Goal: Task Accomplishment & Management: Complete application form

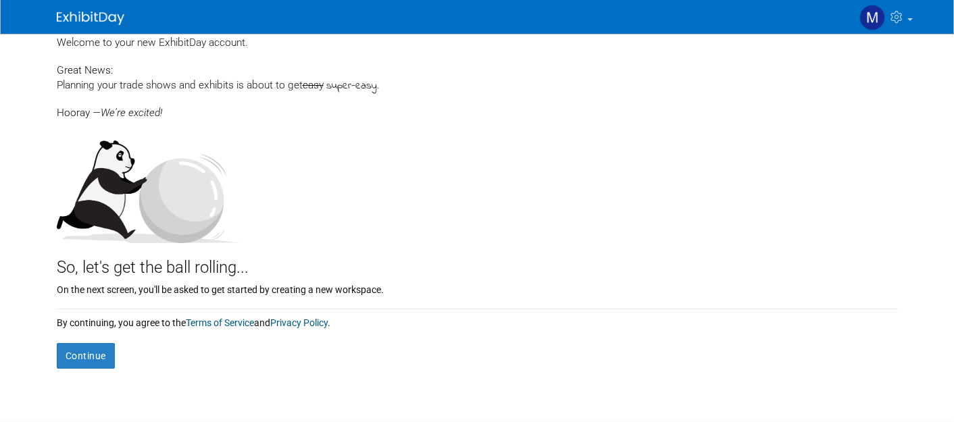
scroll to position [48, 0]
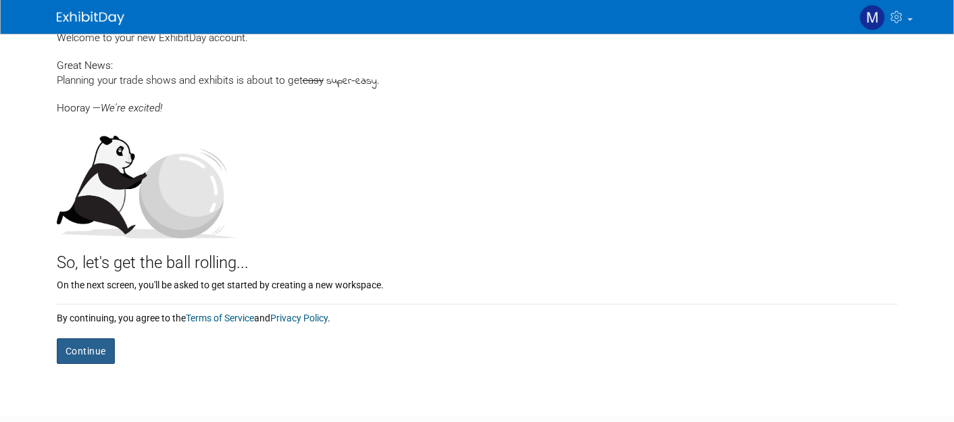
click at [92, 344] on button "Continue" at bounding box center [86, 351] width 58 height 26
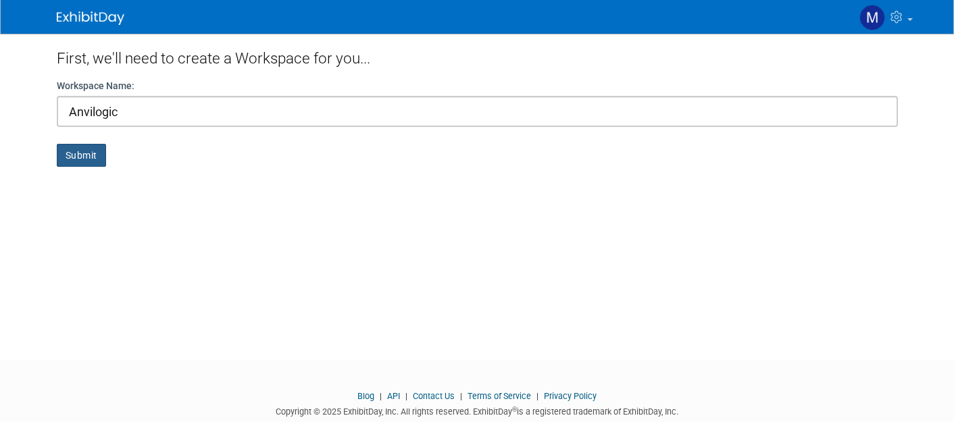
type input "Anvilogic"
click at [72, 162] on button "Submit" at bounding box center [81, 155] width 49 height 23
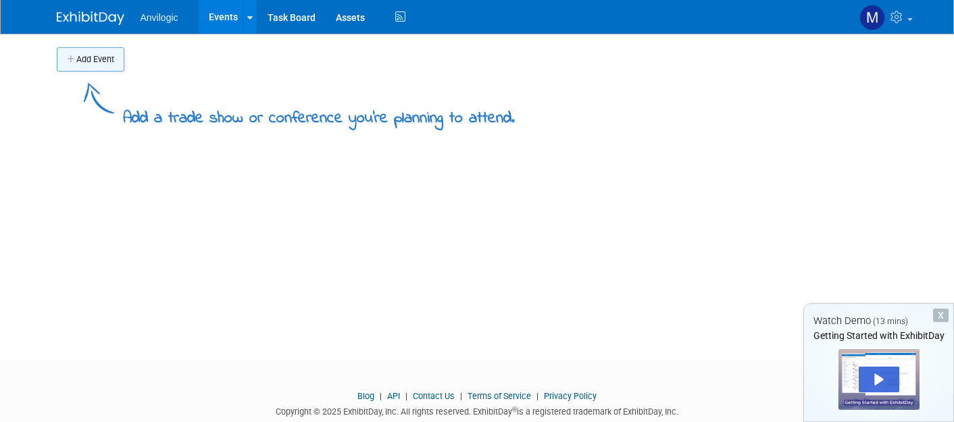
click at [101, 64] on button "Add Event" at bounding box center [91, 59] width 68 height 24
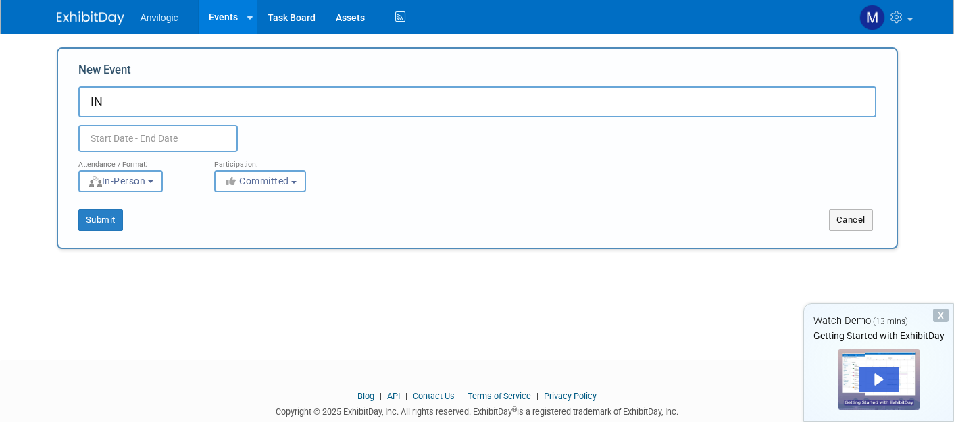
type input "I"
type input "FS-ISAC (Fall 25)"
click at [109, 130] on input "text" at bounding box center [157, 138] width 159 height 27
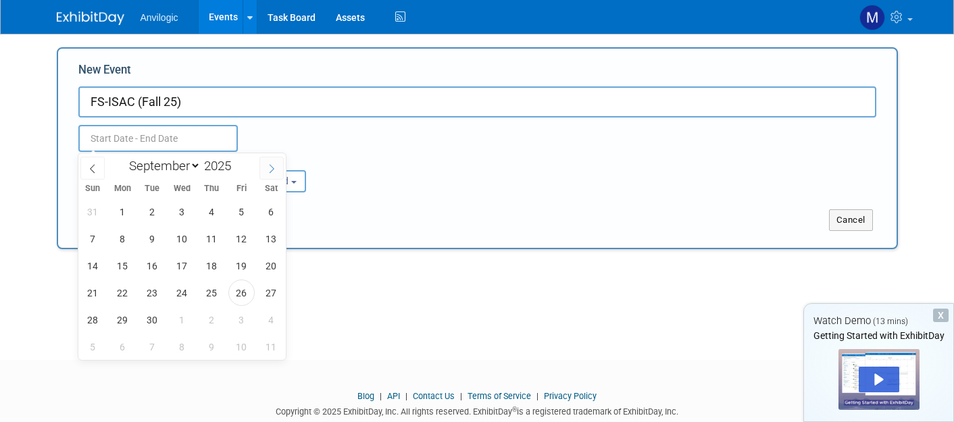
click at [276, 176] on span at bounding box center [271, 168] width 24 height 23
select select "9"
click at [242, 213] on span "3" at bounding box center [241, 212] width 26 height 26
click at [100, 235] on span "5" at bounding box center [93, 239] width 26 height 26
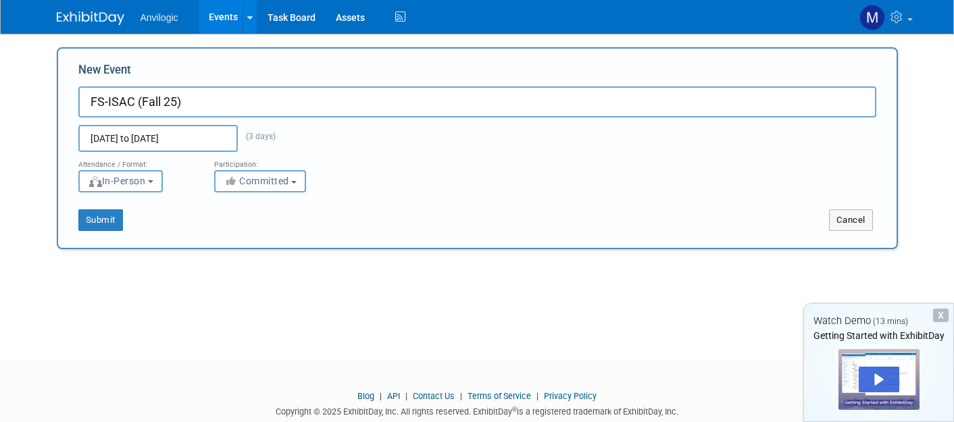
click at [105, 153] on div "Attendance / Format:" at bounding box center [136, 161] width 116 height 18
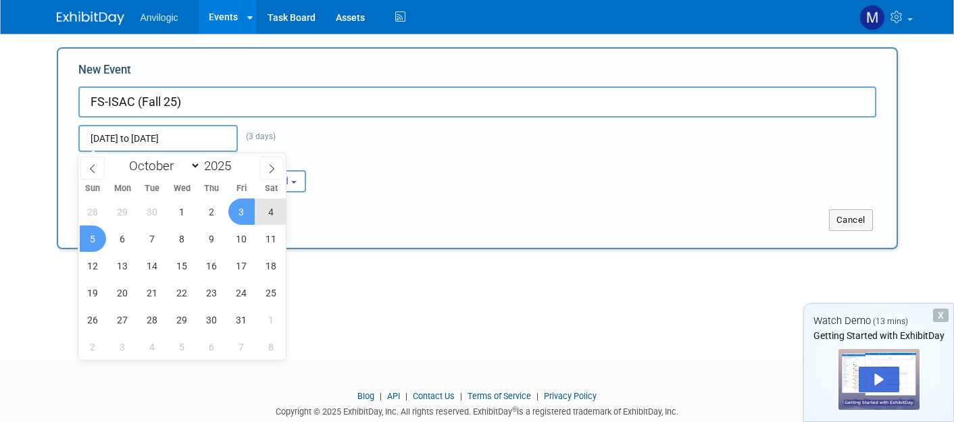
click at [105, 143] on input "[DATE] to [DATE]" at bounding box center [157, 138] width 159 height 27
click at [93, 237] on span "5" at bounding box center [93, 239] width 26 height 26
click at [182, 240] on span "8" at bounding box center [182, 239] width 26 height 26
type input "[DATE] to [DATE]"
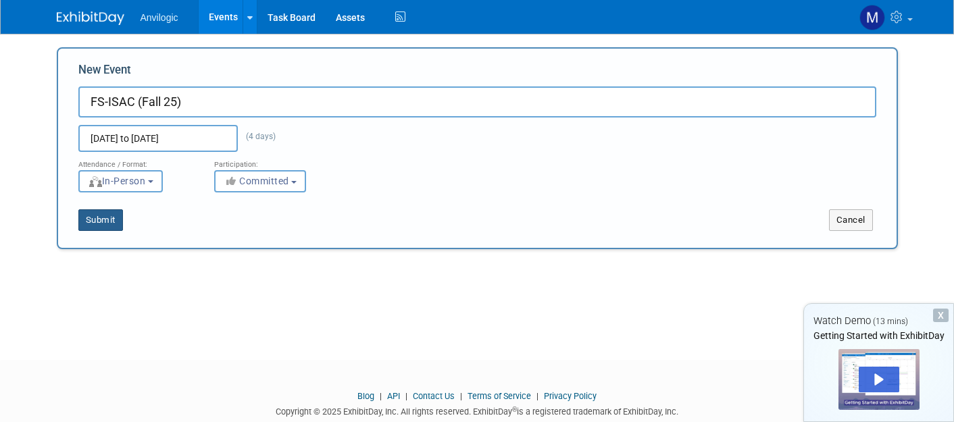
click at [98, 224] on button "Submit" at bounding box center [100, 220] width 45 height 22
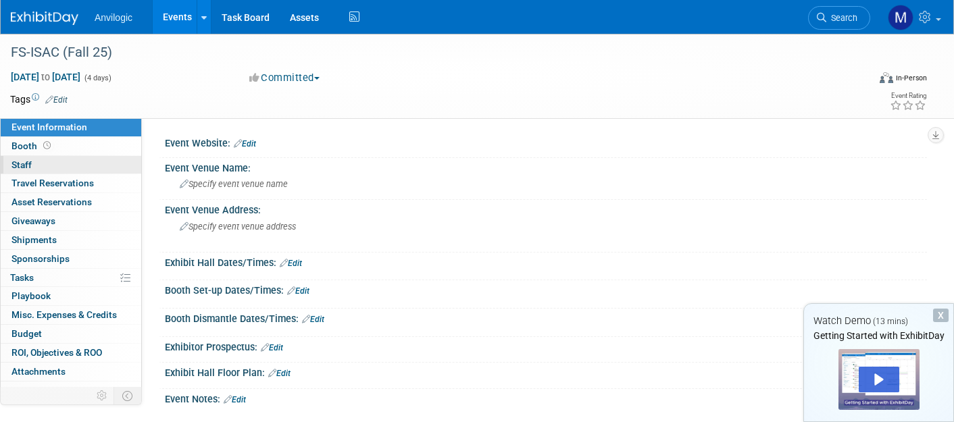
click at [28, 162] on span "Staff 0" at bounding box center [21, 164] width 20 height 11
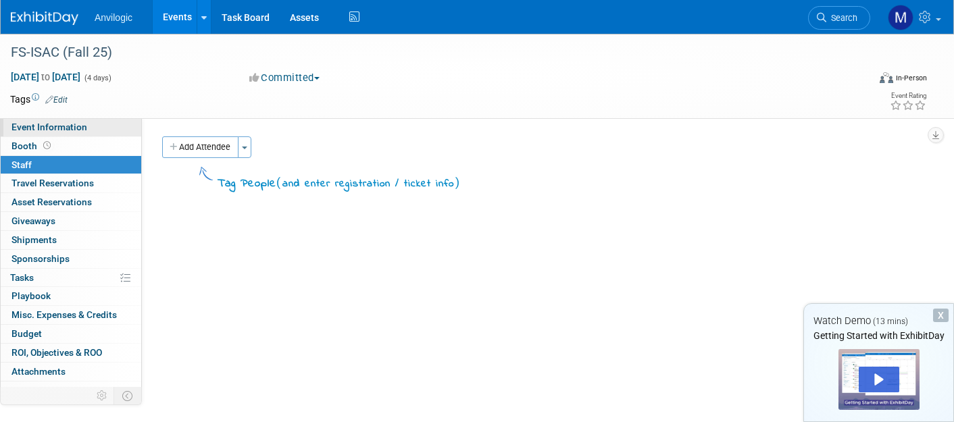
click at [40, 124] on span "Event Information" at bounding box center [49, 127] width 76 height 11
